Goal: Information Seeking & Learning: Find specific fact

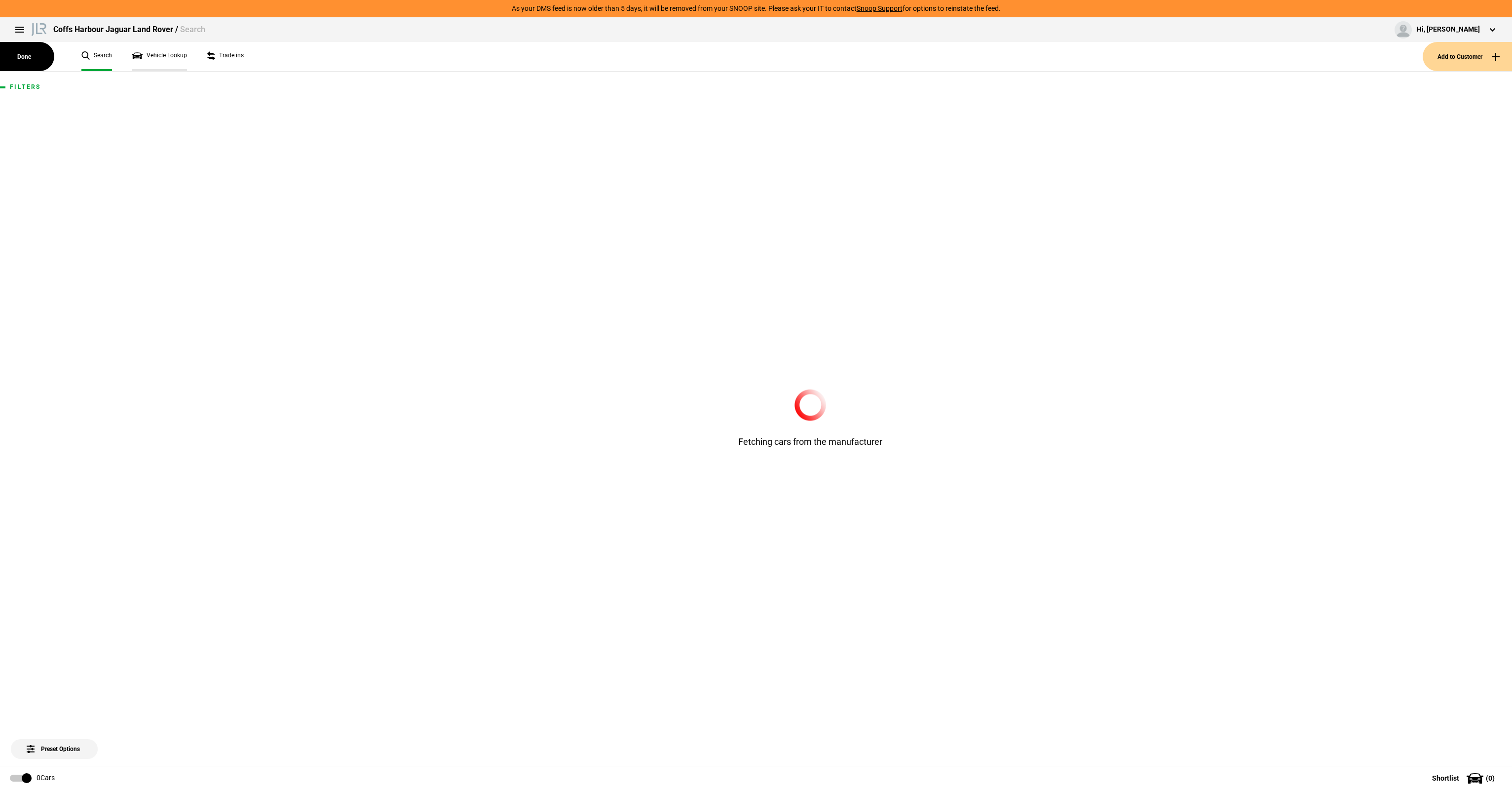
click at [183, 62] on link "Vehicle Lookup" at bounding box center [159, 56] width 55 height 29
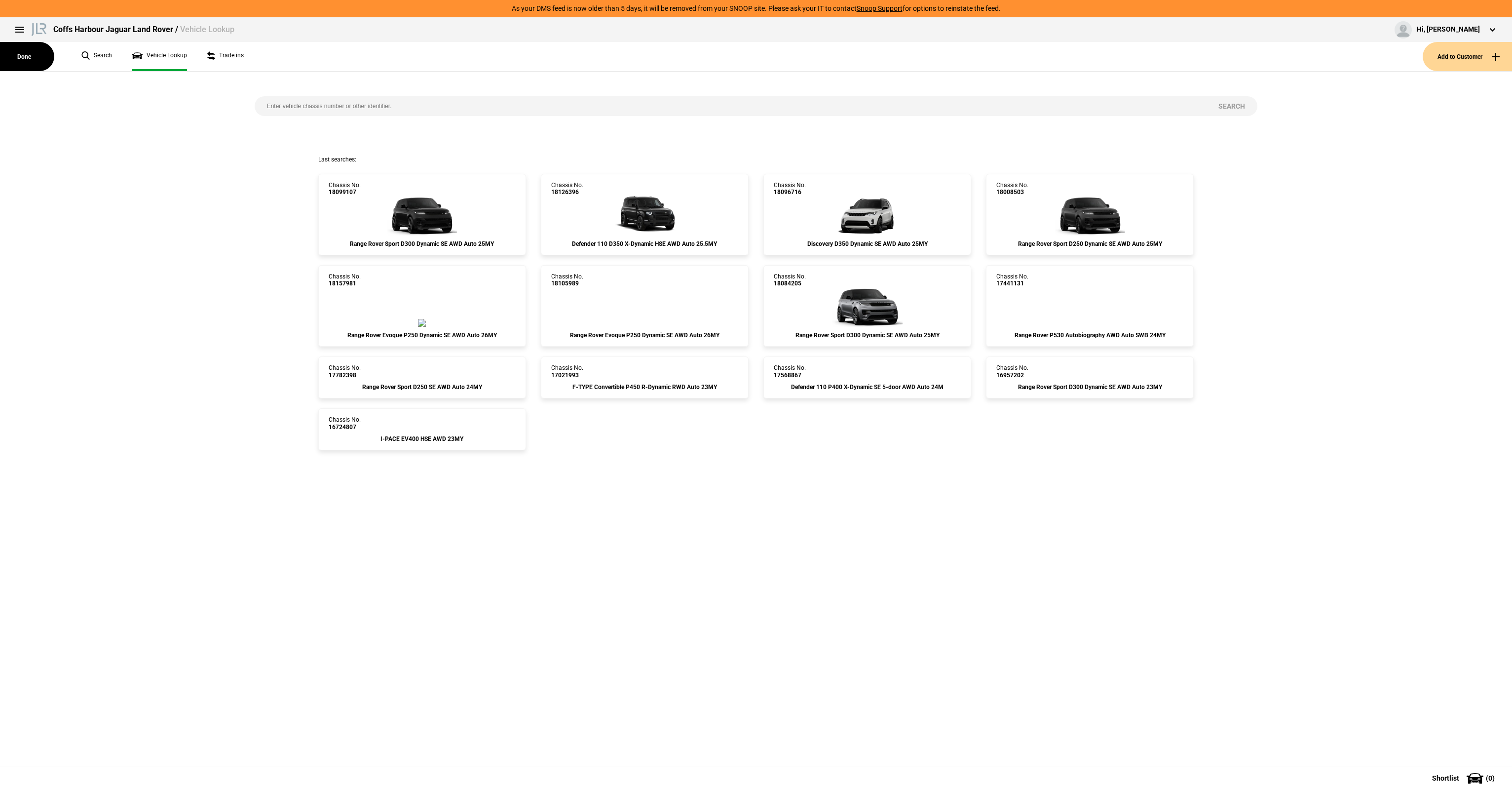
drag, startPoint x: 292, startPoint y: 96, endPoint x: 308, endPoint y: 102, distance: 17.1
click at [295, 96] on div "Search" at bounding box center [756, 113] width 1018 height 84
click at [312, 103] on input "search" at bounding box center [731, 106] width 952 height 20
paste input "18223044"
type input "18223044"
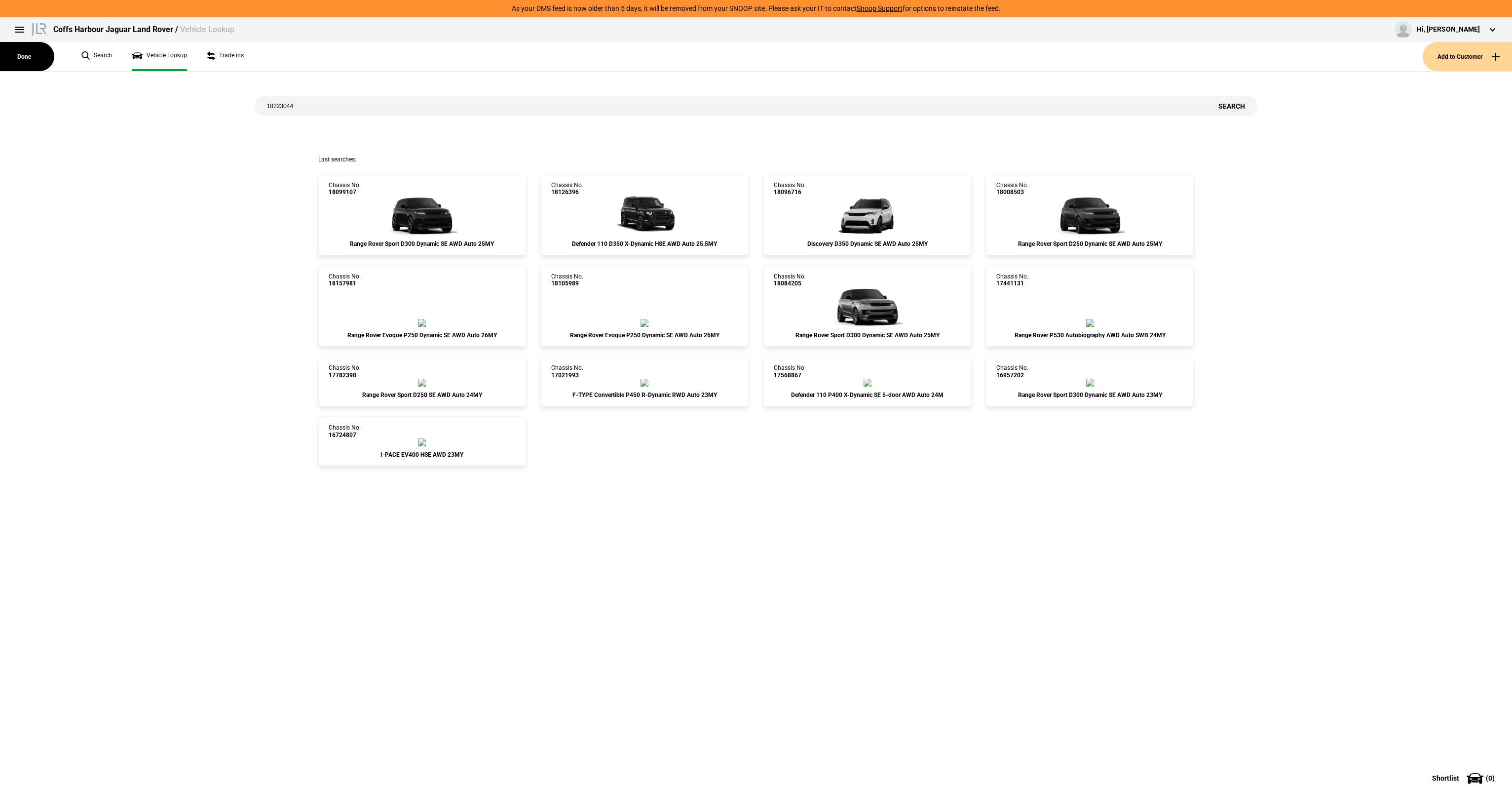
click at [1240, 107] on button "Search" at bounding box center [1231, 106] width 51 height 20
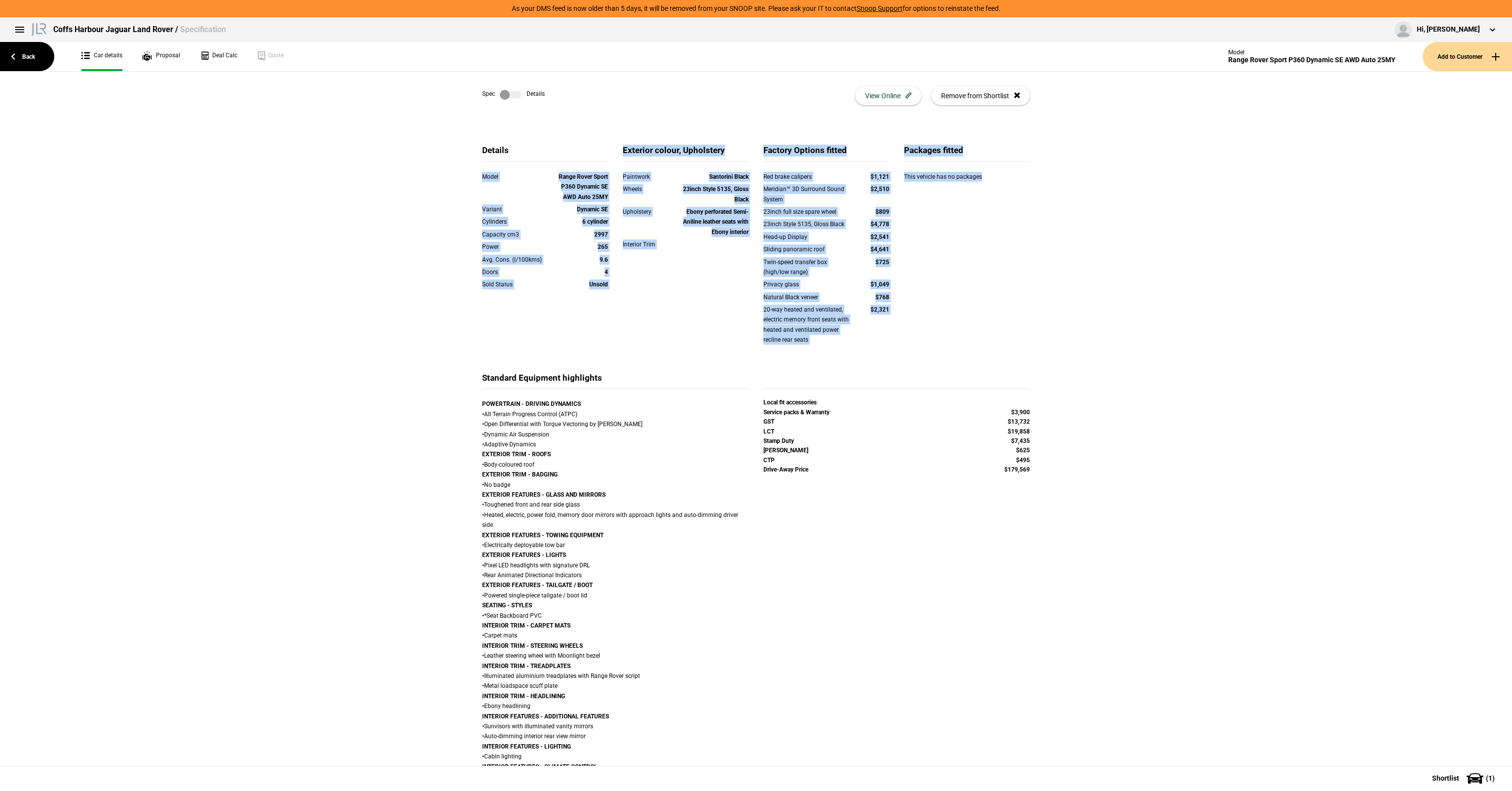
drag, startPoint x: 465, startPoint y: 177, endPoint x: 1048, endPoint y: 318, distance: 599.8
click at [1048, 318] on div "Details Model Range Rover Sport P360 Dynamic SE AWD Auto 25MY Variant Dynamic S…" at bounding box center [756, 620] width 1512 height 981
drag, startPoint x: 1048, startPoint y: 318, endPoint x: 1096, endPoint y: 346, distance: 55.6
click at [1048, 318] on div "Details Model Range Rover Sport P360 Dynamic SE AWD Auto 25MY Variant Dynamic S…" at bounding box center [756, 620] width 1512 height 981
click at [549, 194] on div "Model Range Rover Sport P360 Dynamic SE AWD Auto 25MY" at bounding box center [545, 187] width 126 height 30
